Goal: Task Accomplishment & Management: Manage account settings

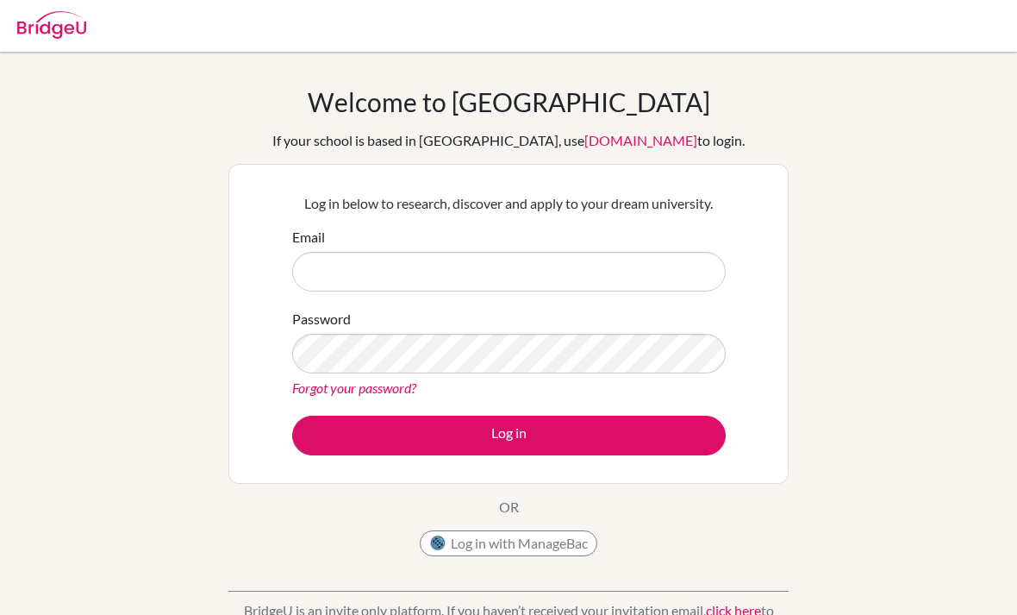
scroll to position [146, 0]
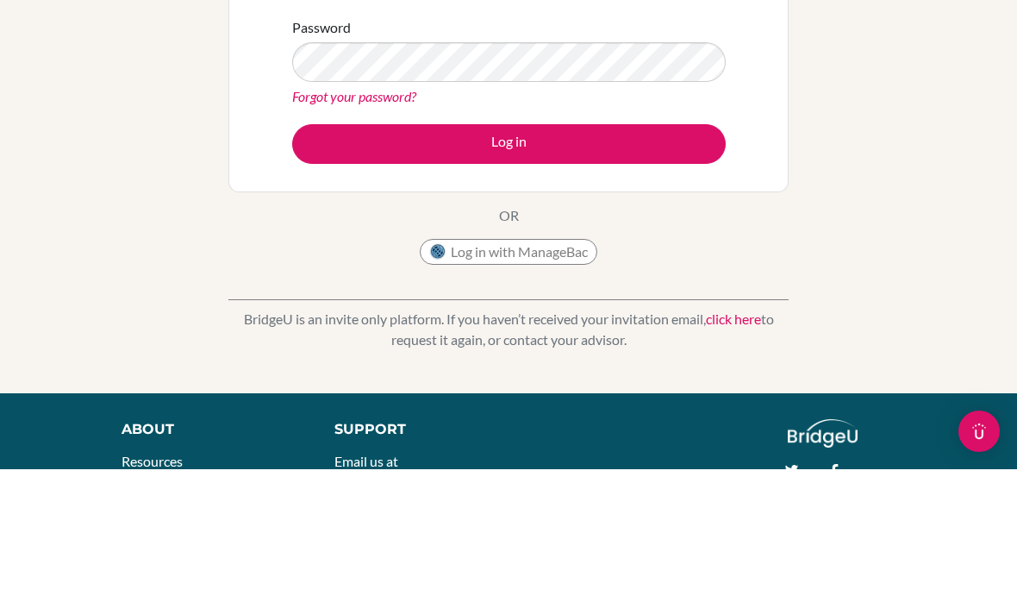
type input "[EMAIL_ADDRESS][DOMAIN_NAME]"
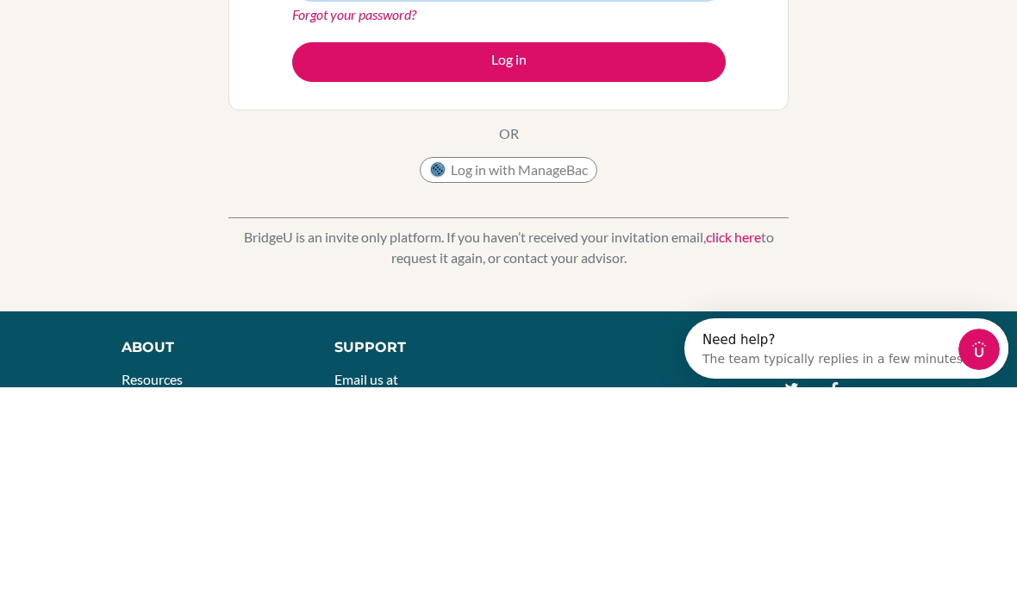
scroll to position [0, 0]
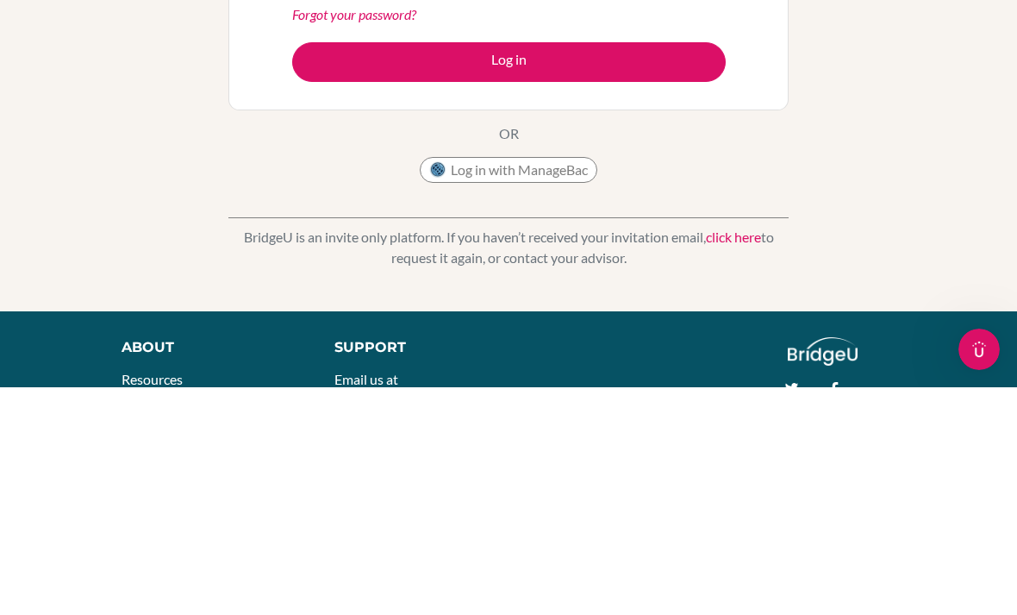
click at [629, 270] on button "Log in" at bounding box center [509, 290] width 434 height 40
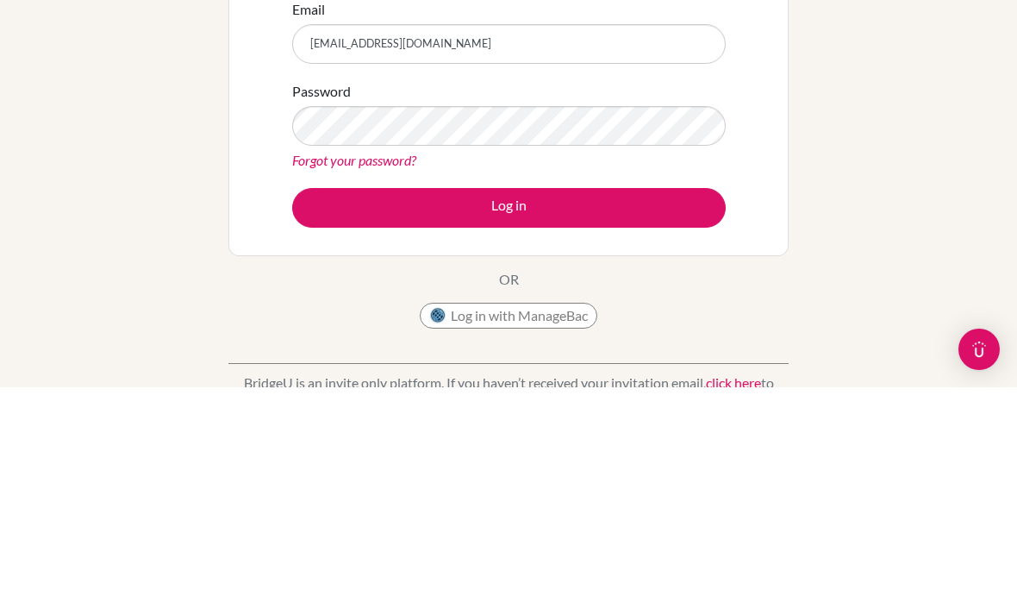
click at [381, 379] on link "Forgot your password?" at bounding box center [354, 387] width 124 height 16
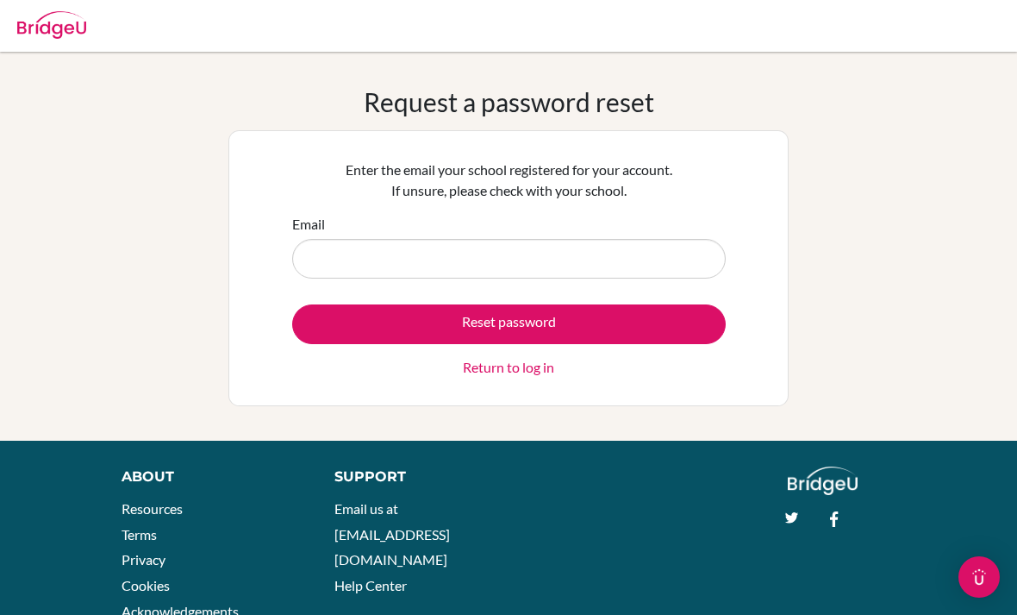
click at [331, 263] on input "Email" at bounding box center [509, 259] width 434 height 40
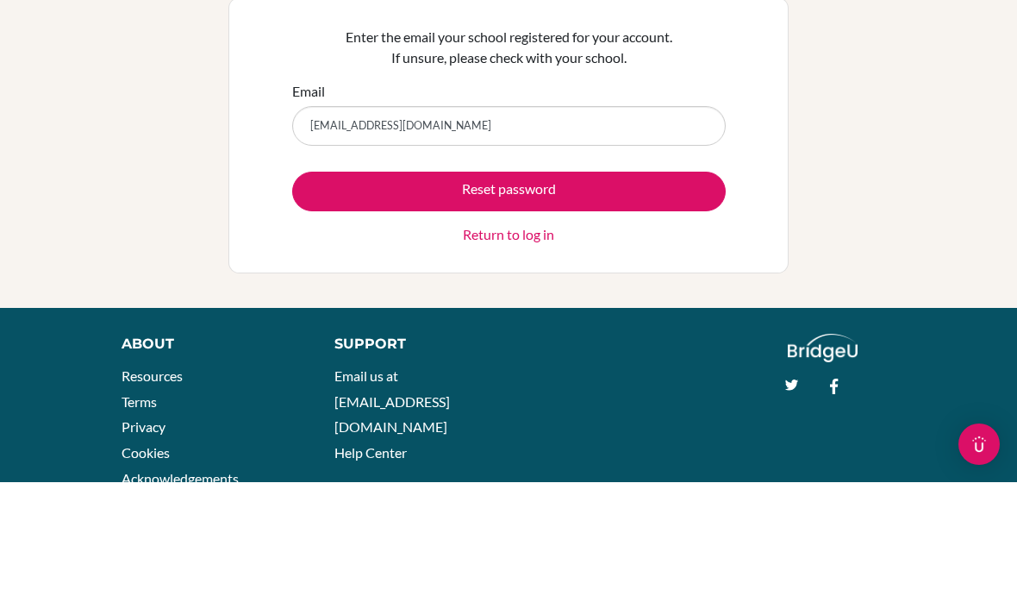
type input "[EMAIL_ADDRESS][DOMAIN_NAME]"
click at [670, 304] on button "Reset password" at bounding box center [509, 324] width 434 height 40
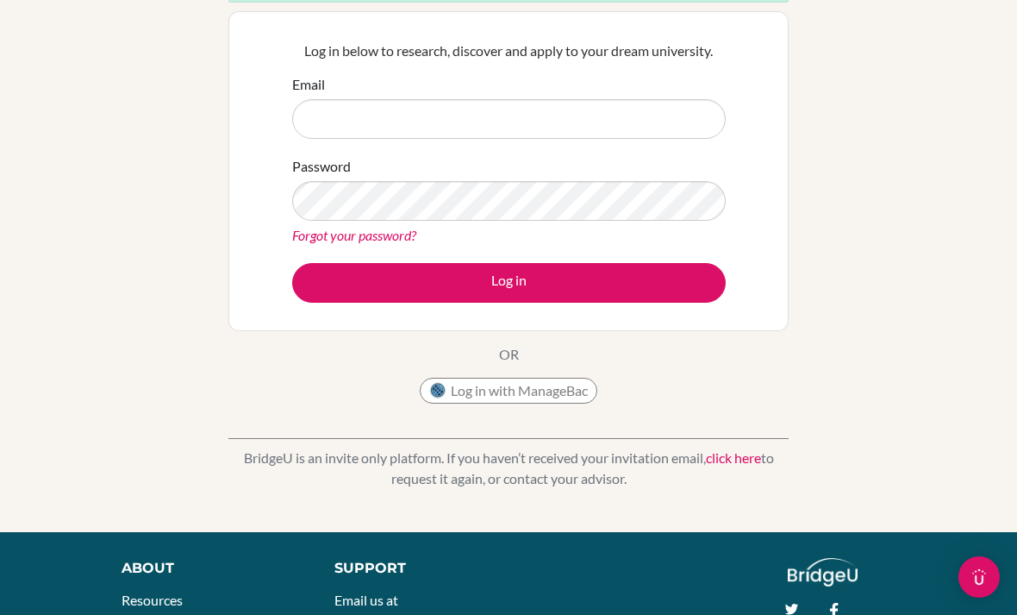
scroll to position [311, 0]
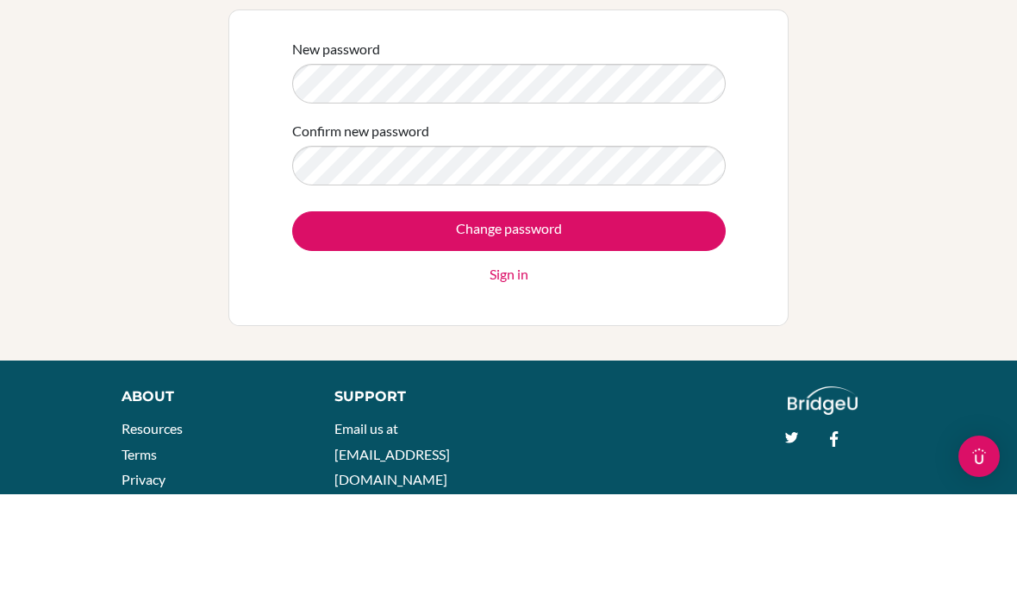
click at [619, 332] on input "Change password" at bounding box center [509, 352] width 434 height 40
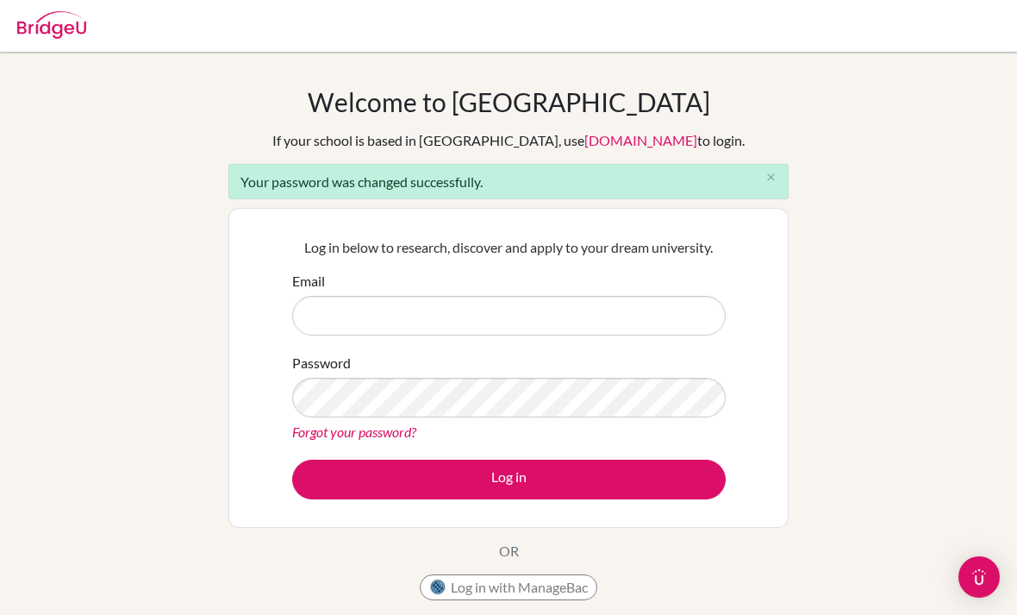
click at [524, 315] on input "Email" at bounding box center [509, 316] width 434 height 40
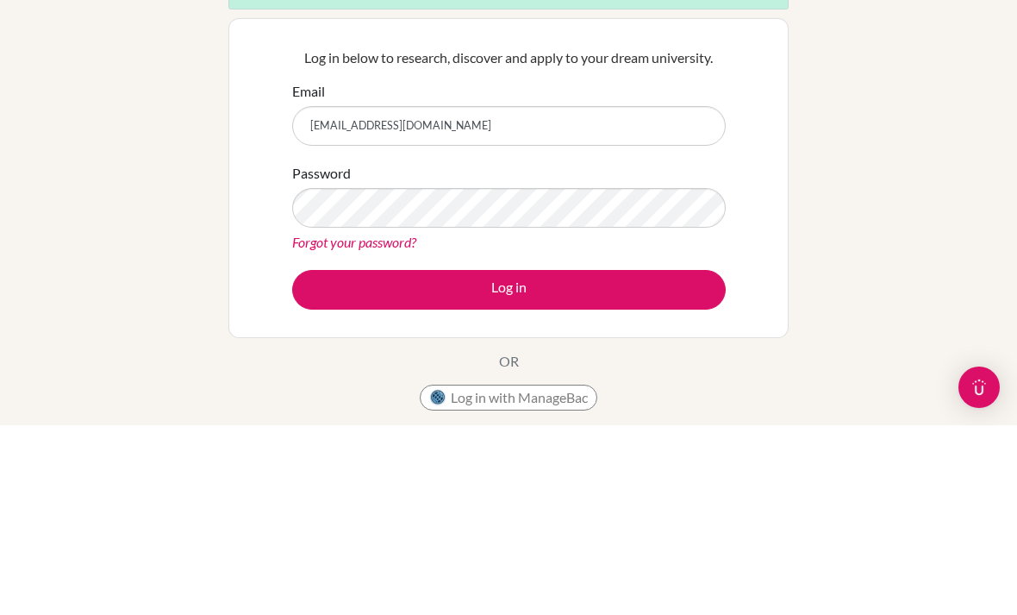
type input "[EMAIL_ADDRESS][DOMAIN_NAME]"
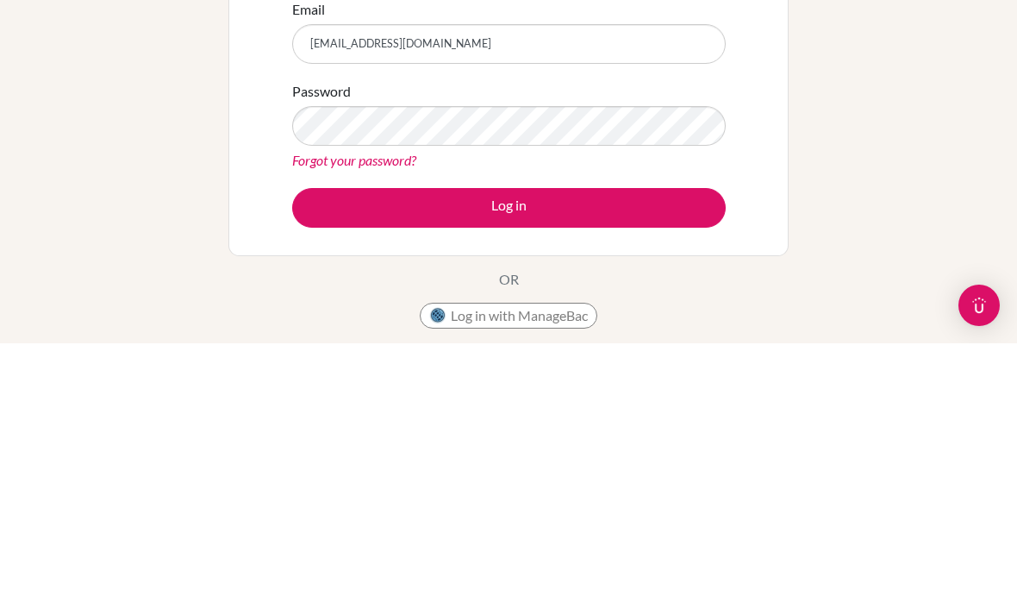
click at [567, 459] on button "Log in" at bounding box center [509, 479] width 434 height 40
